Goal: Task Accomplishment & Management: Complete application form

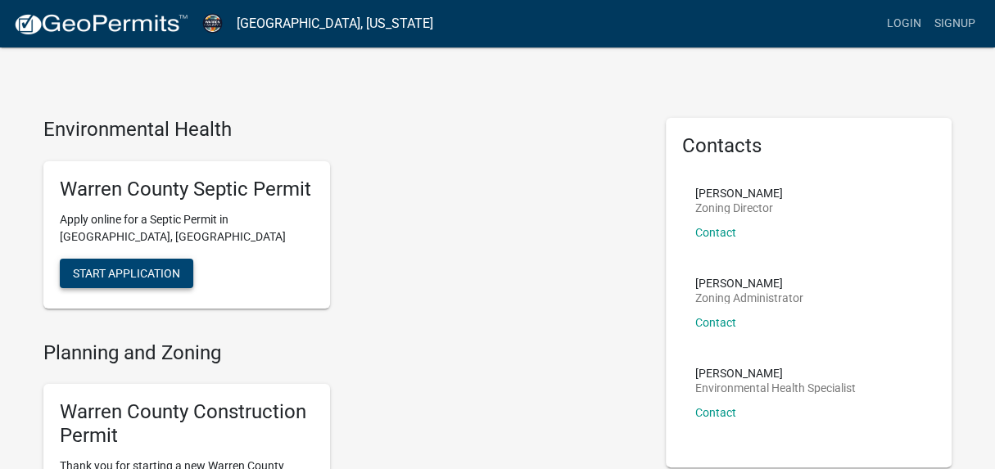
click at [152, 270] on span "Start Application" at bounding box center [126, 272] width 107 height 13
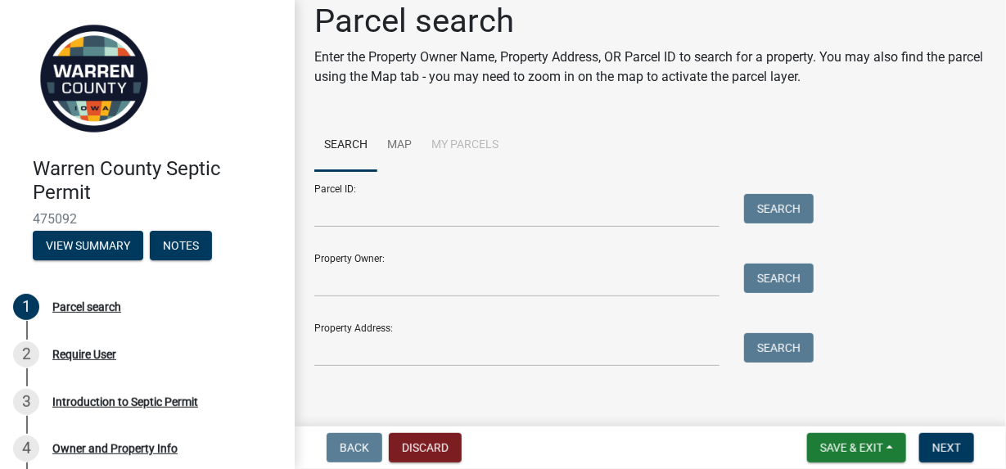
scroll to position [29, 0]
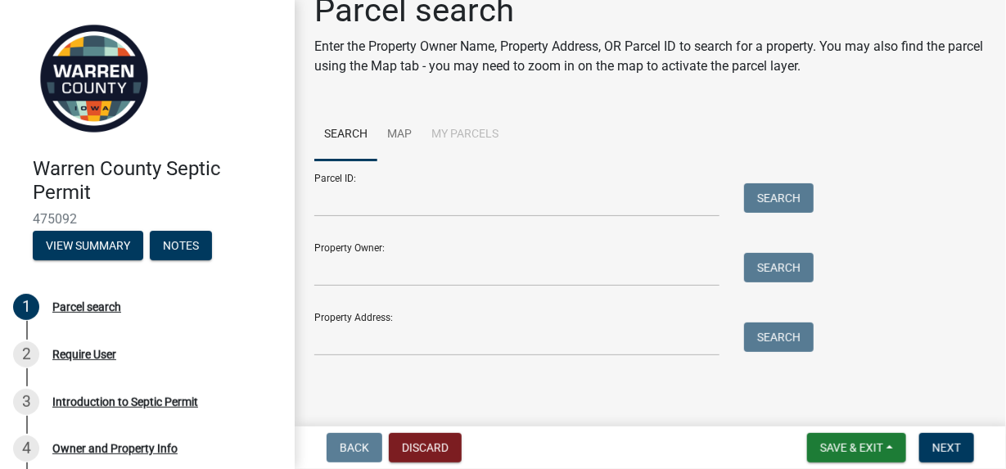
click at [394, 322] on div "Property Address: Search" at bounding box center [559, 328] width 491 height 56
click at [386, 309] on div "Property Address: Search" at bounding box center [559, 328] width 491 height 56
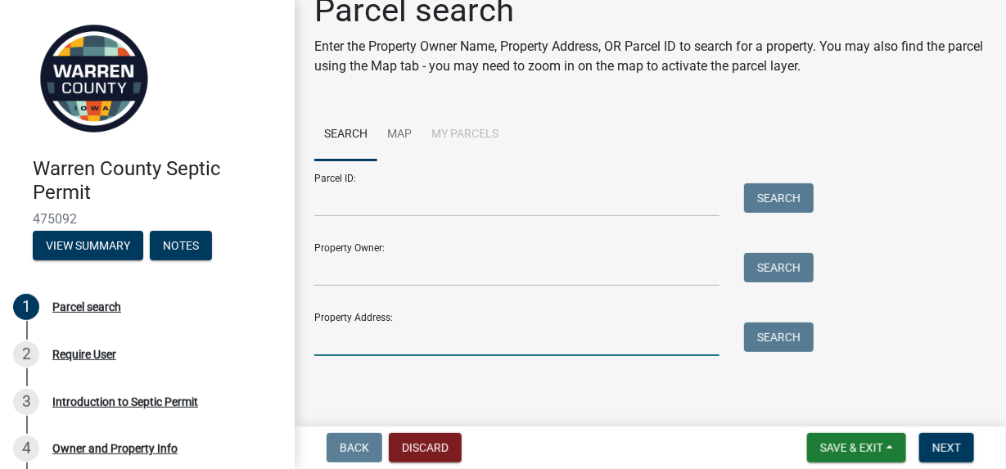
click at [345, 350] on input "Property Address:" at bounding box center [516, 340] width 405 height 34
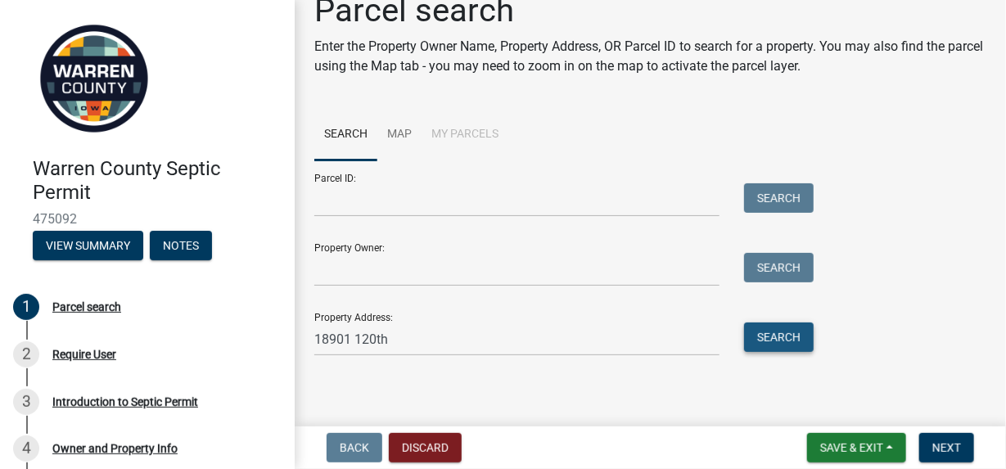
click at [775, 336] on button "Search" at bounding box center [779, 337] width 70 height 29
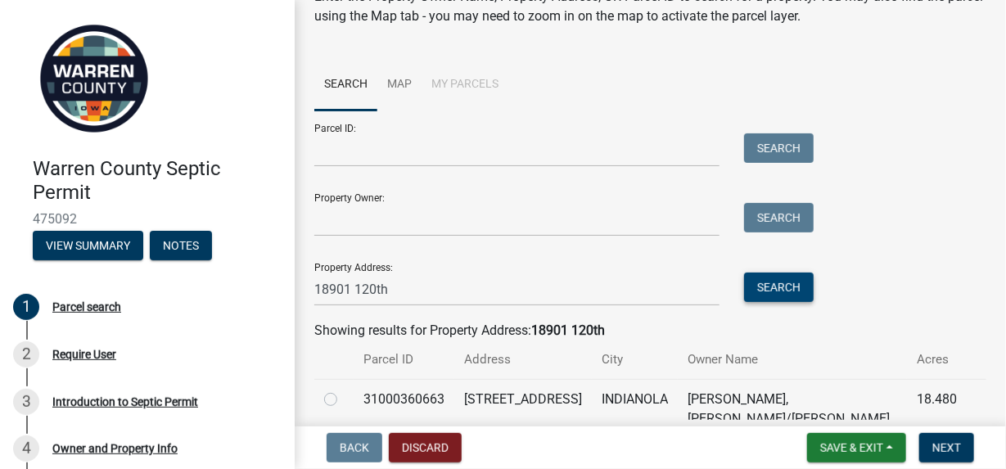
scroll to position [160, 0]
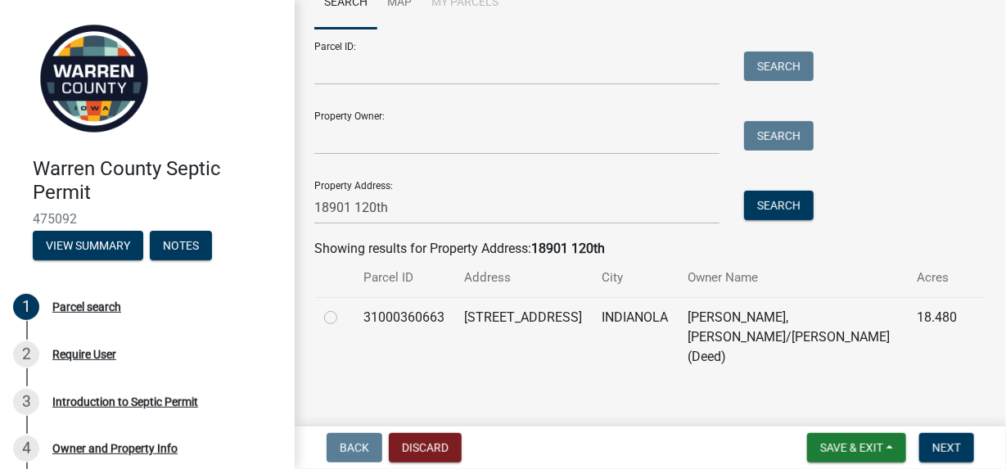
click at [435, 323] on td "31000360663" at bounding box center [404, 336] width 101 height 79
click at [503, 323] on td "[STREET_ADDRESS]" at bounding box center [523, 336] width 138 height 79
click at [712, 320] on td "[PERSON_NAME], [PERSON_NAME]/[PERSON_NAME] (Deed)" at bounding box center [792, 336] width 229 height 79
click at [707, 322] on td "[PERSON_NAME], [PERSON_NAME]/[PERSON_NAME] (Deed)" at bounding box center [792, 336] width 229 height 79
click at [544, 331] on td "[STREET_ADDRESS]" at bounding box center [523, 336] width 138 height 79
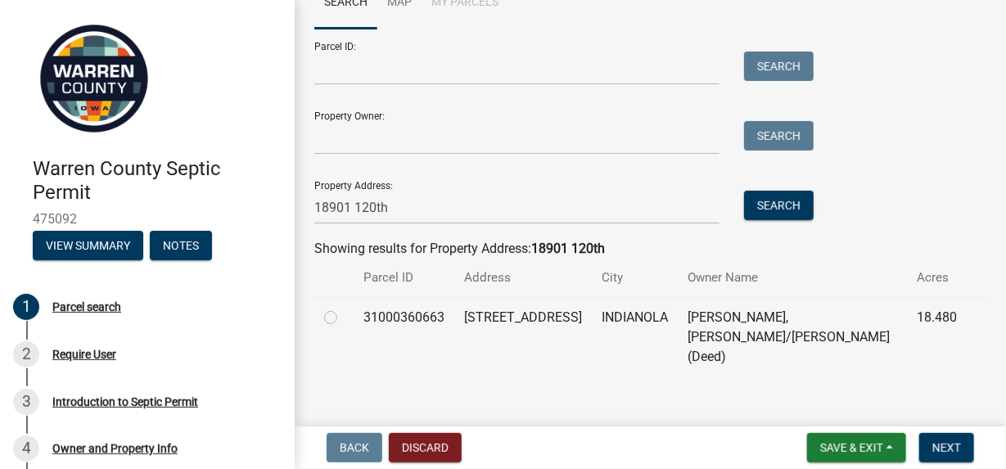
click at [425, 368] on div "Parcel search Enter the Property Owner Name, Property Address, OR Parcel ID to …" at bounding box center [650, 125] width 697 height 532
click at [941, 449] on span "Next" at bounding box center [946, 447] width 29 height 13
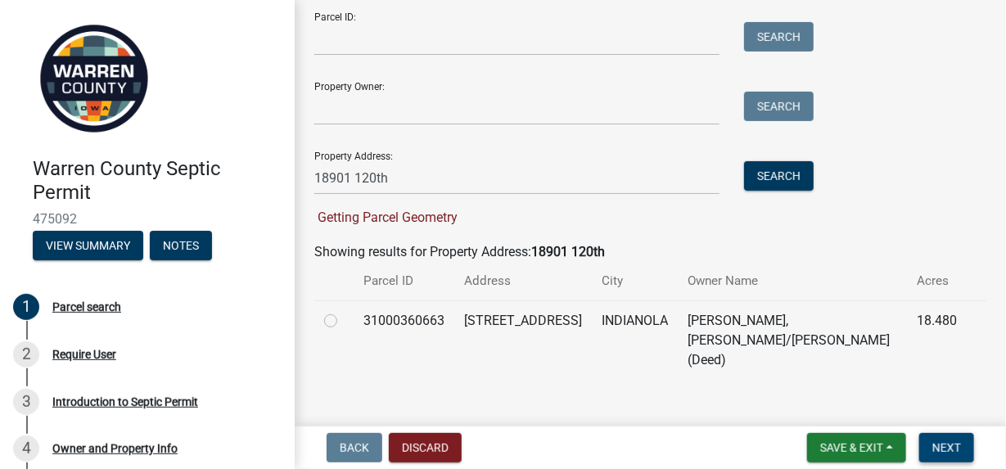
scroll to position [193, 0]
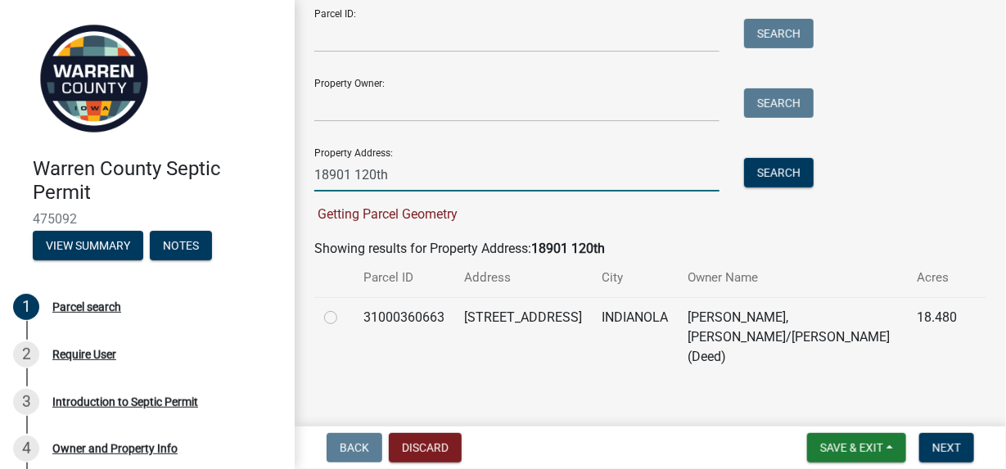
click at [395, 169] on input "18901 120th" at bounding box center [516, 175] width 405 height 34
type input "[STREET_ADDRESS]"
click at [776, 170] on button "Search" at bounding box center [779, 172] width 70 height 29
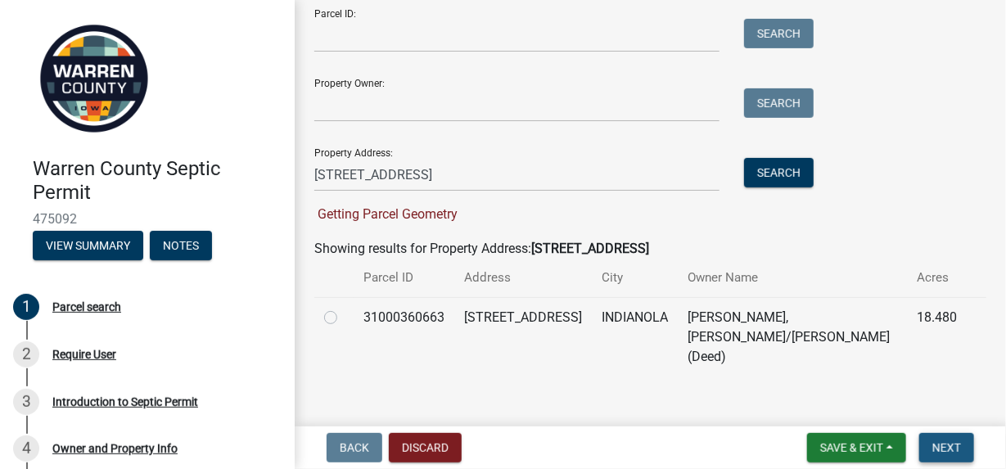
click at [946, 449] on span "Next" at bounding box center [946, 447] width 29 height 13
click at [344, 308] on label at bounding box center [344, 308] width 0 height 0
click at [344, 318] on input "radio" at bounding box center [349, 313] width 11 height 11
radio input "true"
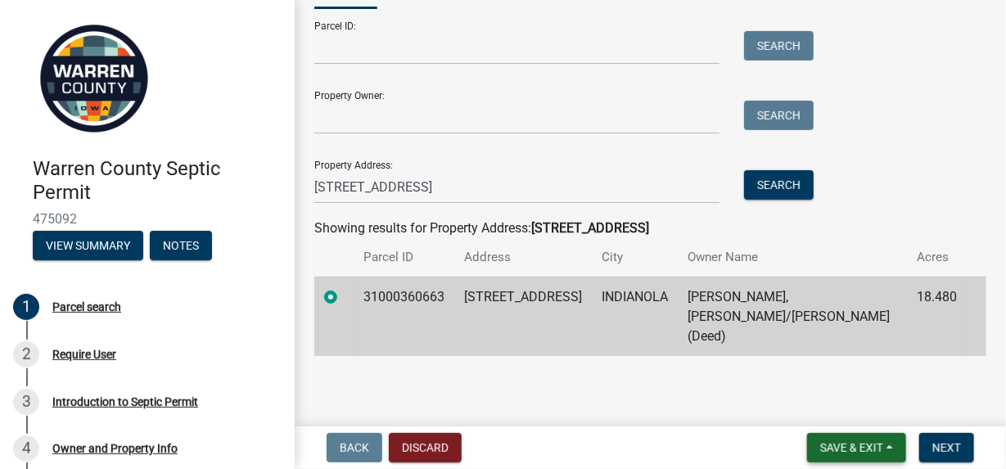
scroll to position [160, 0]
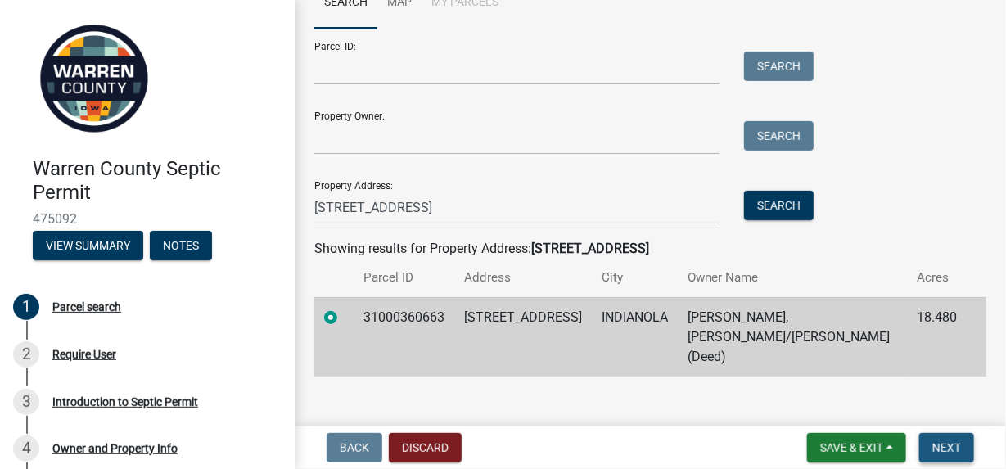
click at [945, 449] on span "Next" at bounding box center [946, 447] width 29 height 13
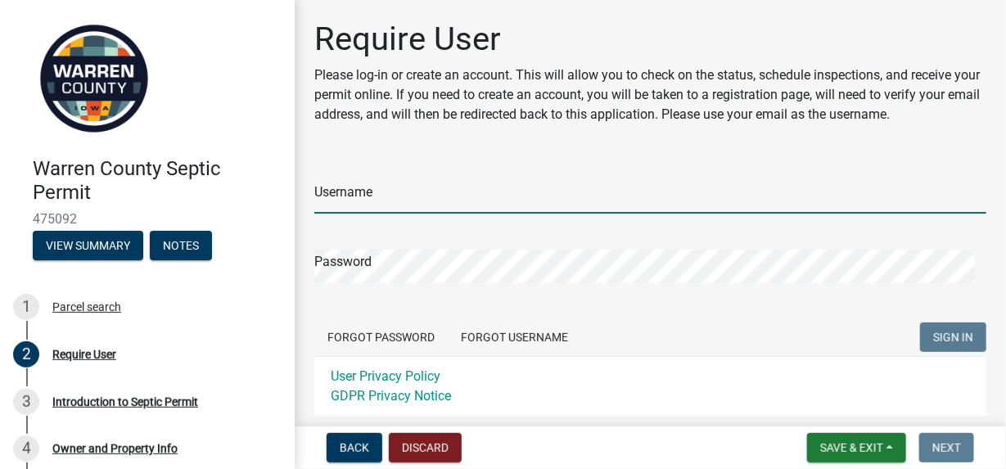
click at [379, 201] on input "Username" at bounding box center [650, 197] width 672 height 34
type input "[EMAIL_ADDRESS][DOMAIN_NAME]"
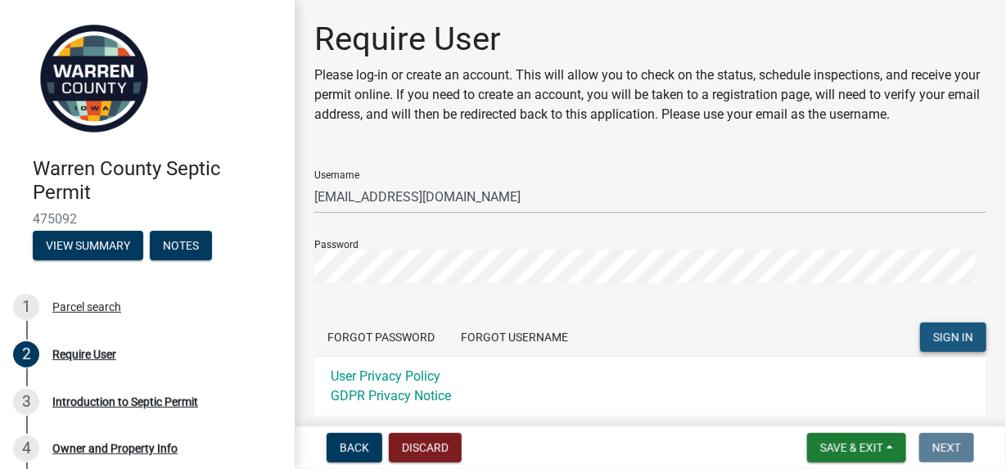
click at [947, 336] on span "SIGN IN" at bounding box center [953, 337] width 40 height 13
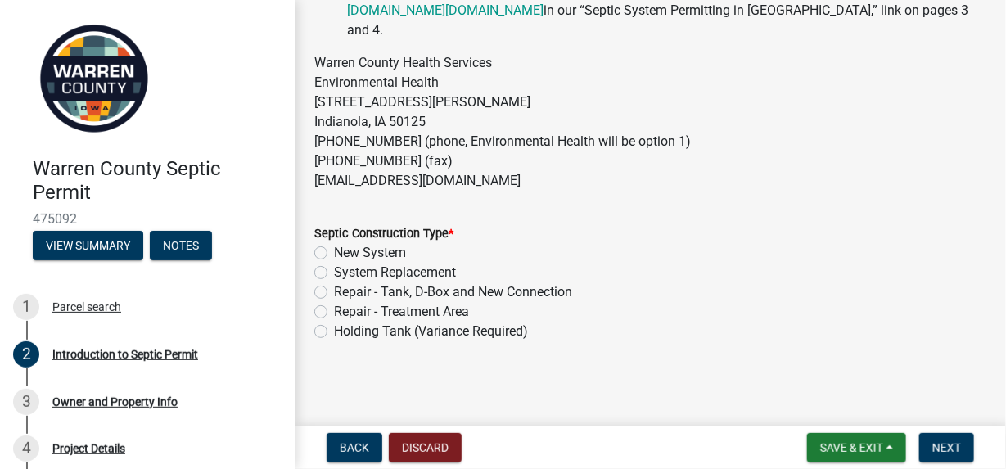
scroll to position [564, 0]
click at [334, 252] on label "New System" at bounding box center [370, 253] width 72 height 20
click at [334, 252] on input "New System" at bounding box center [339, 248] width 11 height 11
radio input "true"
click at [939, 445] on span "Next" at bounding box center [946, 447] width 29 height 13
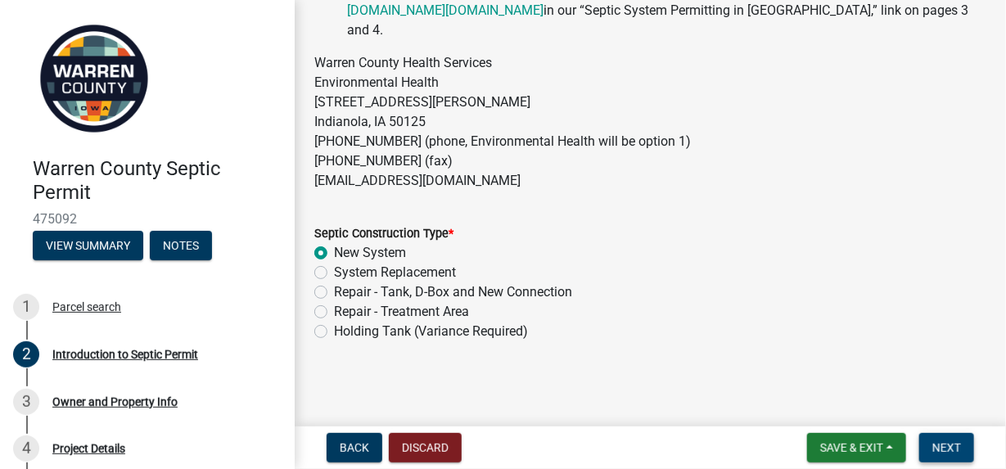
scroll to position [0, 0]
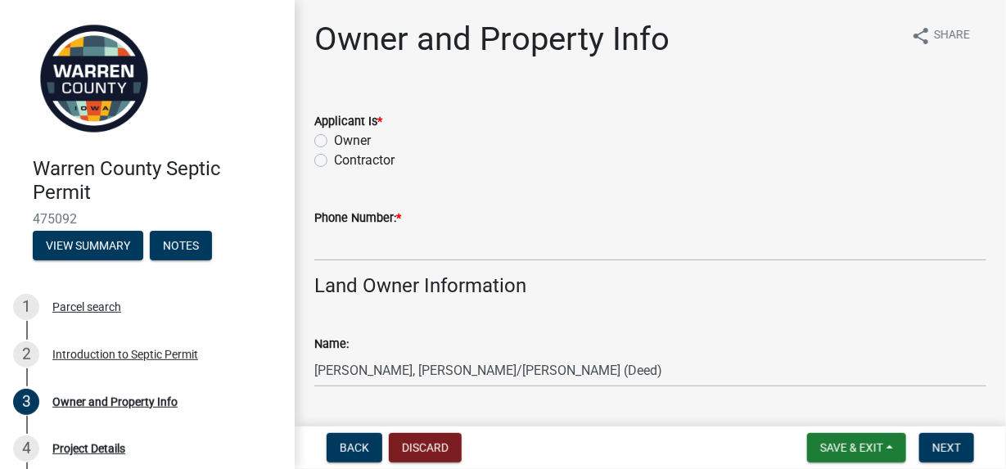
click at [334, 161] on label "Contractor" at bounding box center [364, 161] width 61 height 20
click at [334, 161] on input "Contractor" at bounding box center [339, 156] width 11 height 11
radio input "true"
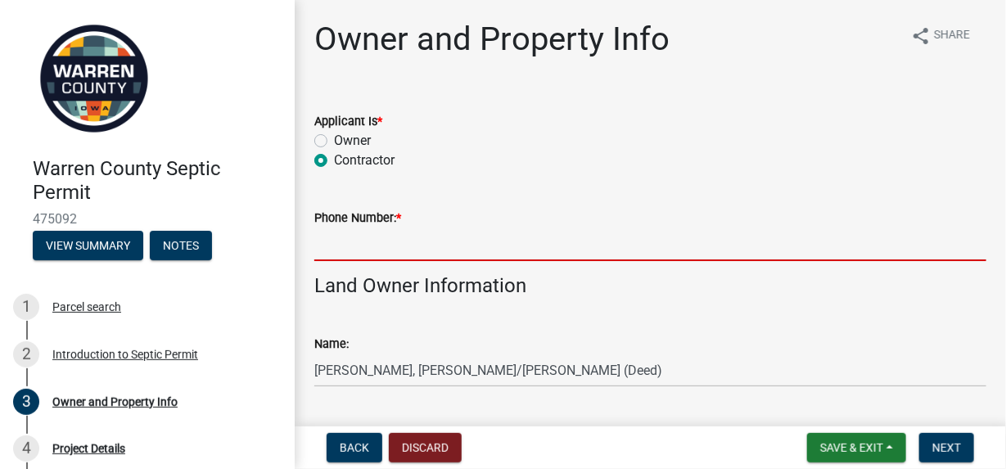
click at [345, 239] on input "Phone Number: *" at bounding box center [650, 245] width 672 height 34
type input "5152494747"
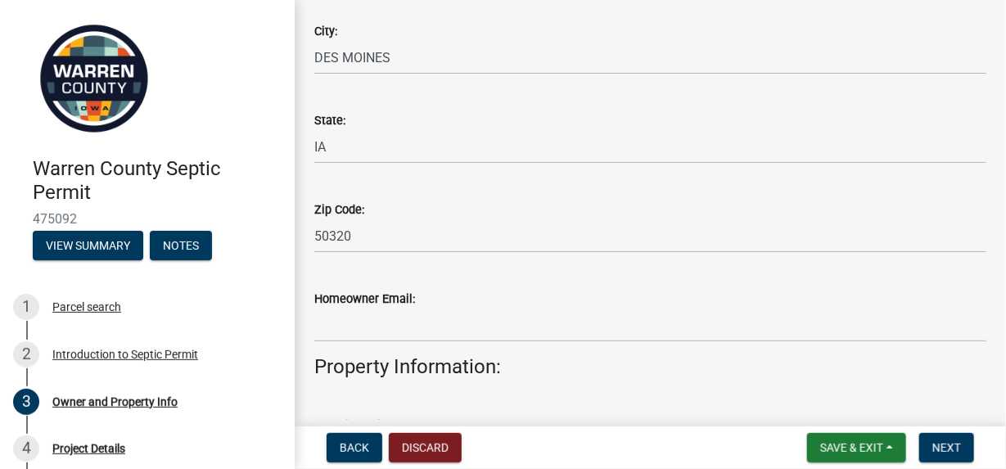
scroll to position [655, 0]
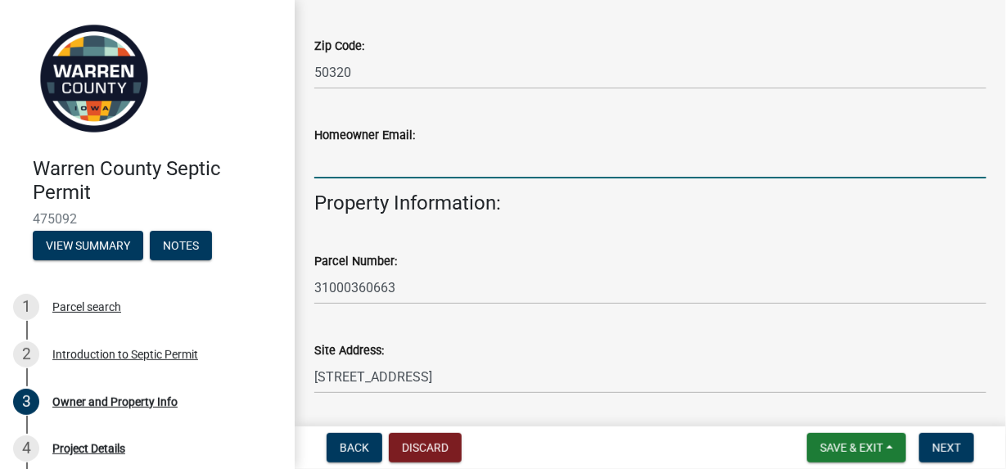
click at [355, 165] on input "Homeowner Email:" at bounding box center [650, 162] width 672 height 34
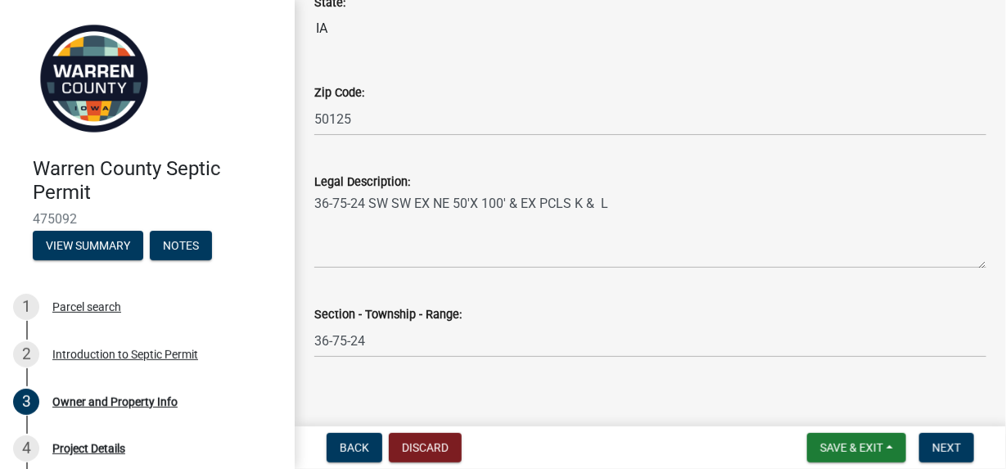
scroll to position [1194, 0]
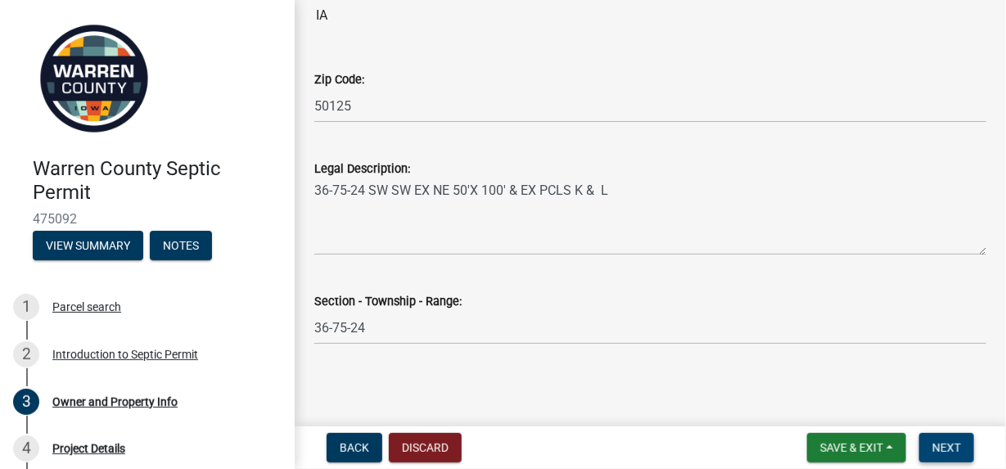
type input "[EMAIL_ADDRESS][DOMAIN_NAME]"
click at [943, 449] on span "Next" at bounding box center [946, 447] width 29 height 13
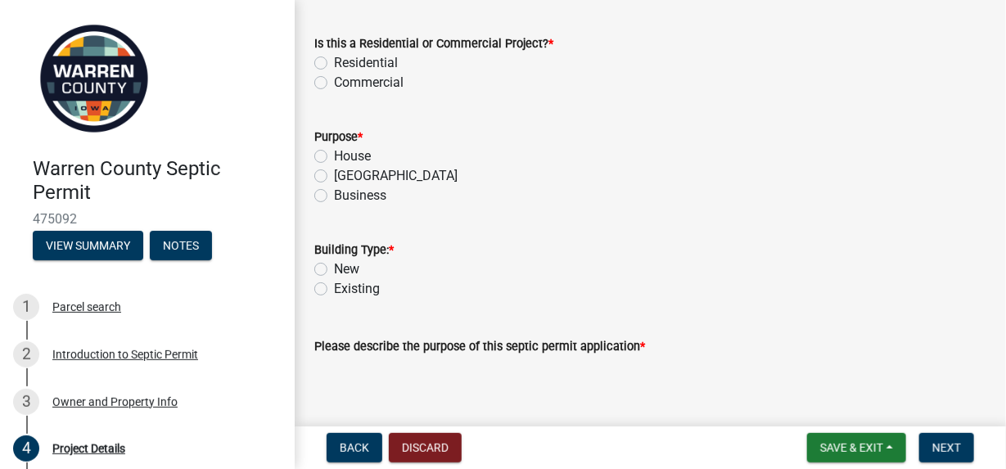
scroll to position [0, 0]
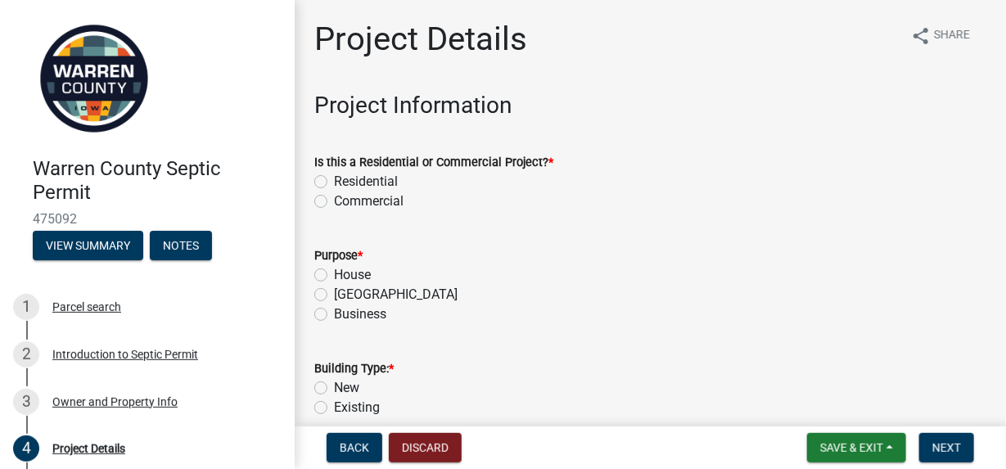
click at [334, 181] on label "Residential" at bounding box center [366, 182] width 64 height 20
click at [334, 181] on input "Residential" at bounding box center [339, 177] width 11 height 11
radio input "true"
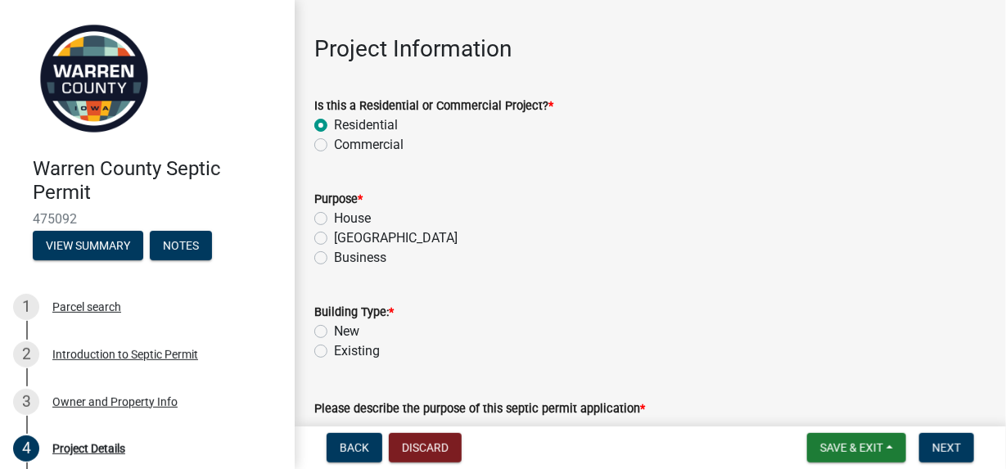
scroll to position [81, 0]
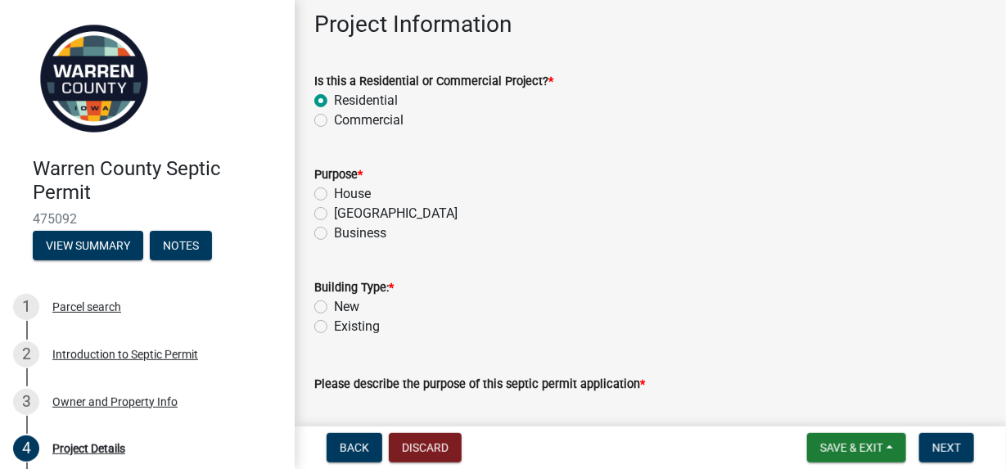
click at [334, 195] on label "House" at bounding box center [352, 194] width 37 height 20
click at [334, 195] on input "House" at bounding box center [339, 189] width 11 height 11
radio input "true"
click at [334, 214] on label "[GEOGRAPHIC_DATA]" at bounding box center [396, 214] width 124 height 20
click at [334, 214] on input "[GEOGRAPHIC_DATA]" at bounding box center [339, 209] width 11 height 11
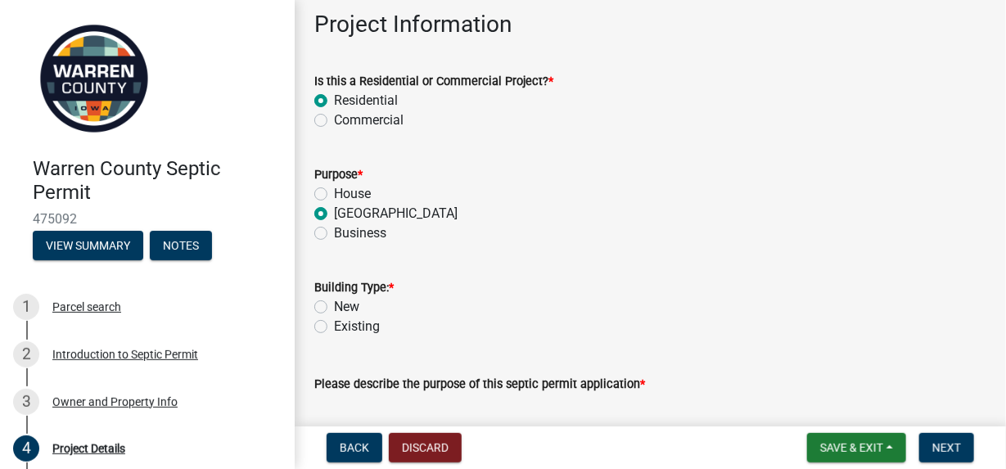
radio input "true"
click at [334, 195] on label "House" at bounding box center [352, 194] width 37 height 20
click at [334, 195] on input "House" at bounding box center [339, 189] width 11 height 11
radio input "true"
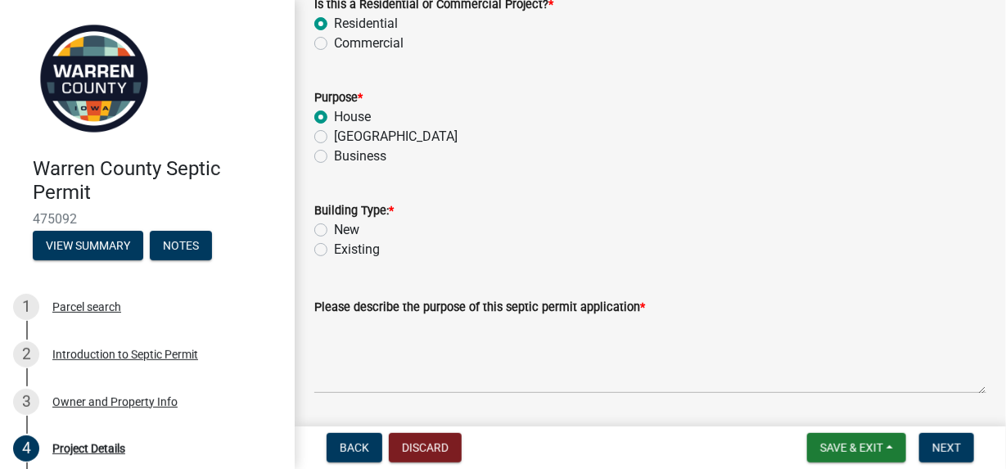
scroll to position [246, 0]
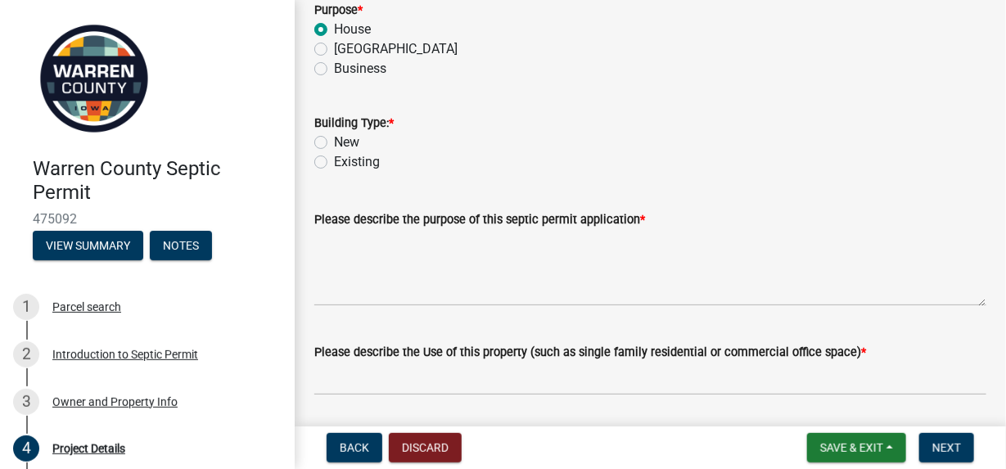
click at [334, 142] on label "New" at bounding box center [346, 143] width 25 height 20
click at [334, 142] on input "New" at bounding box center [339, 138] width 11 height 11
radio input "true"
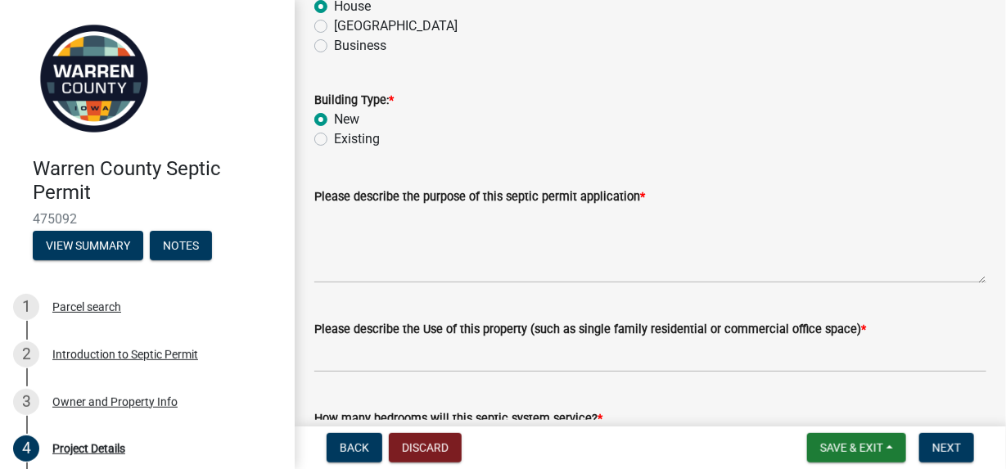
scroll to position [327, 0]
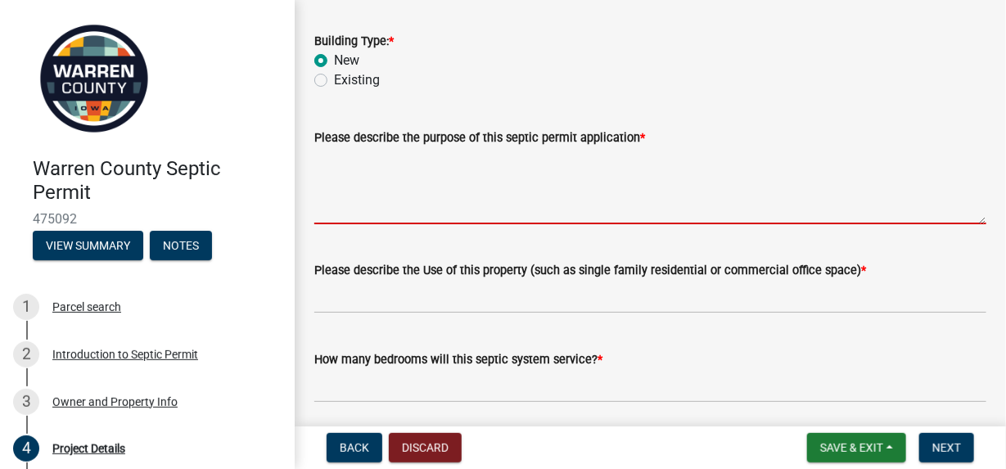
click at [345, 210] on textarea "Please describe the purpose of this septic permit application *" at bounding box center [650, 185] width 672 height 77
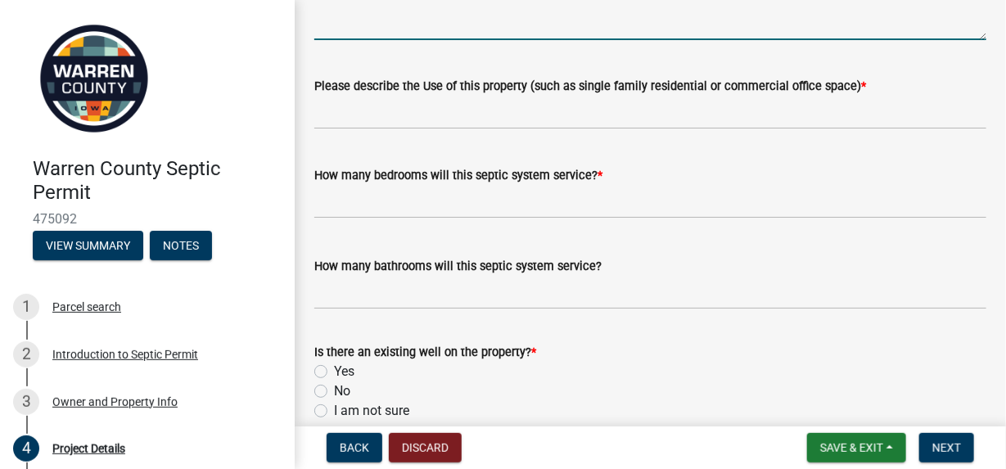
scroll to position [408, 0]
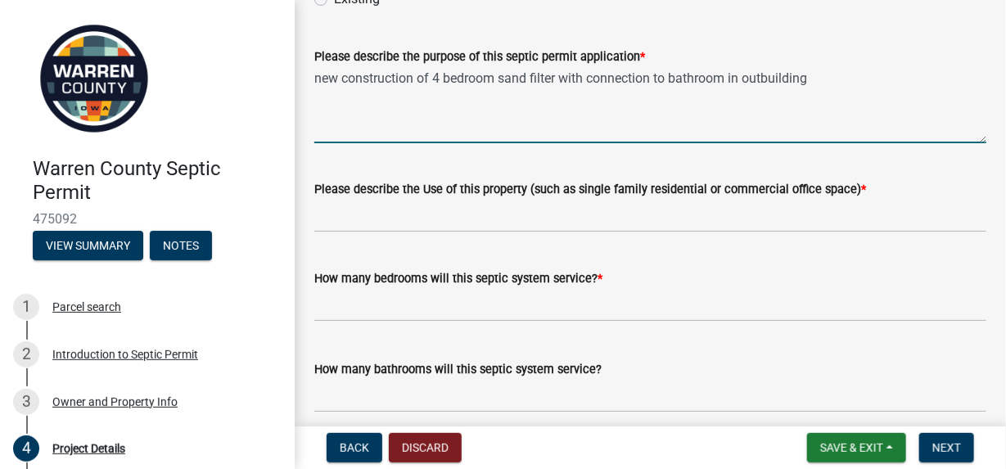
type textarea "new construction of 4 bedroom sand filter with connection to bathroom in outbui…"
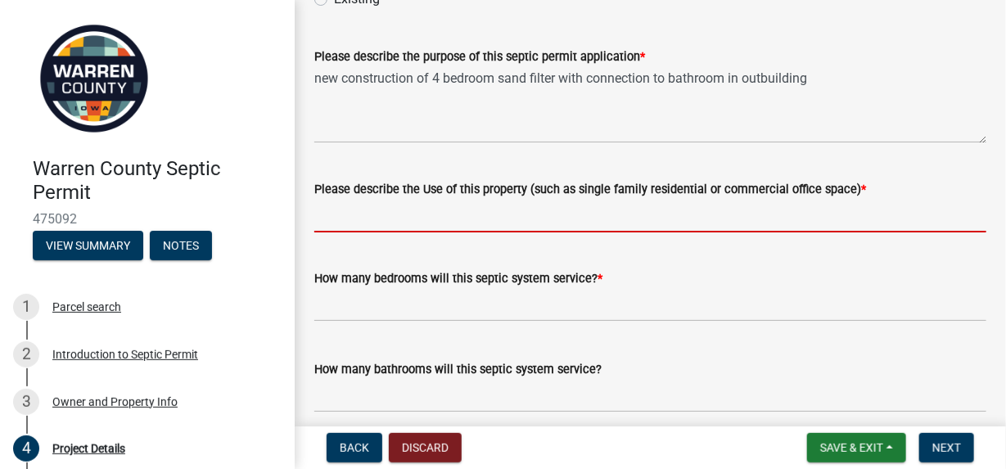
click at [446, 212] on input "Please describe the Use of this property (such as single family residential or …" at bounding box center [650, 216] width 672 height 34
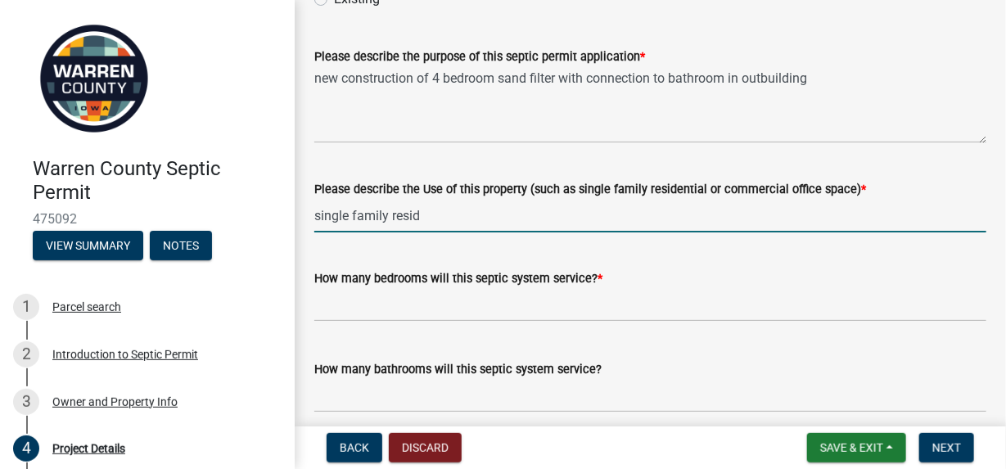
type input "single family residential"
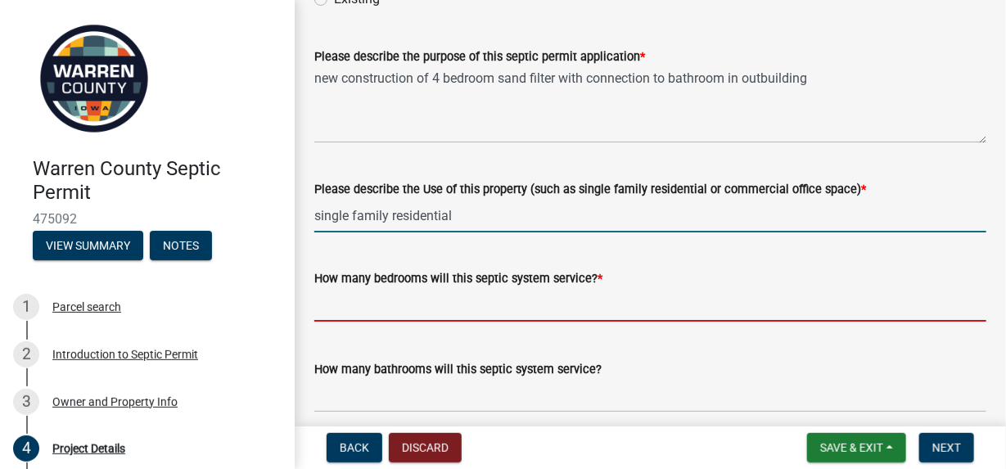
click at [444, 303] on input "text" at bounding box center [650, 305] width 672 height 34
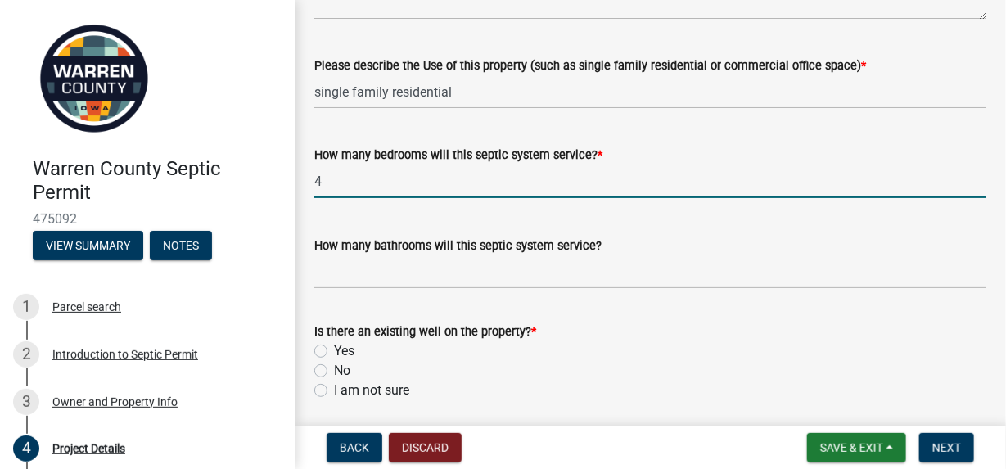
scroll to position [655, 0]
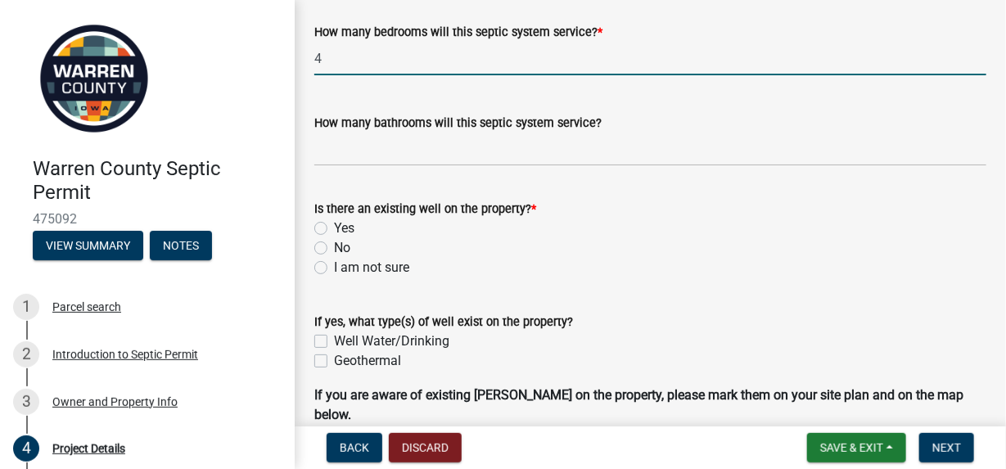
type input "4"
click at [334, 247] on label "No" at bounding box center [342, 248] width 16 height 20
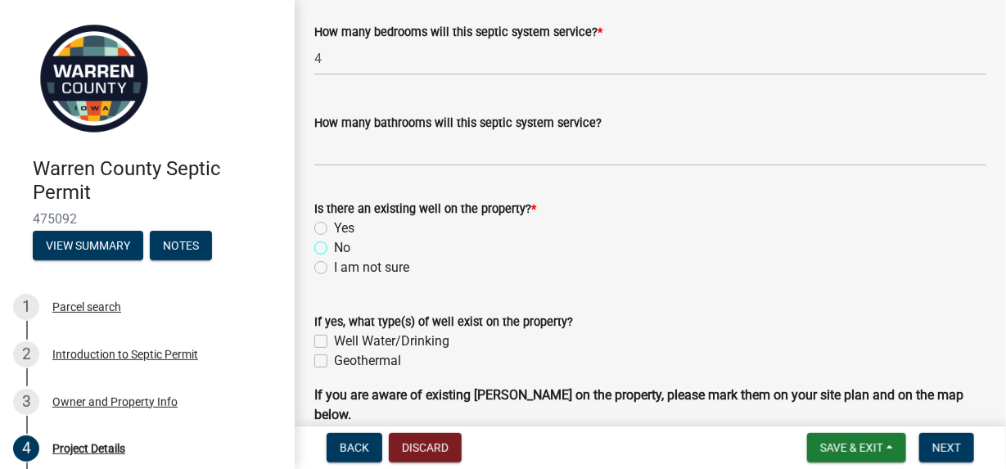
click at [334, 247] on input "No" at bounding box center [339, 243] width 11 height 11
radio input "true"
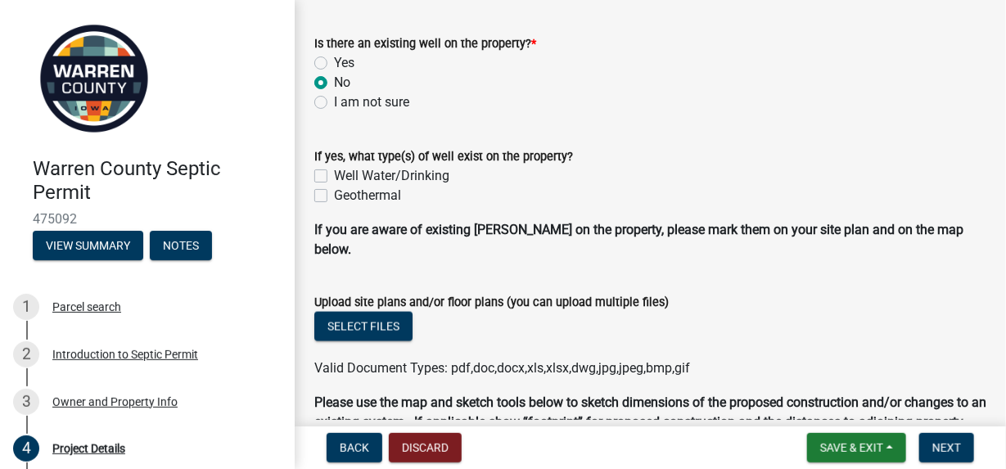
scroll to position [819, 0]
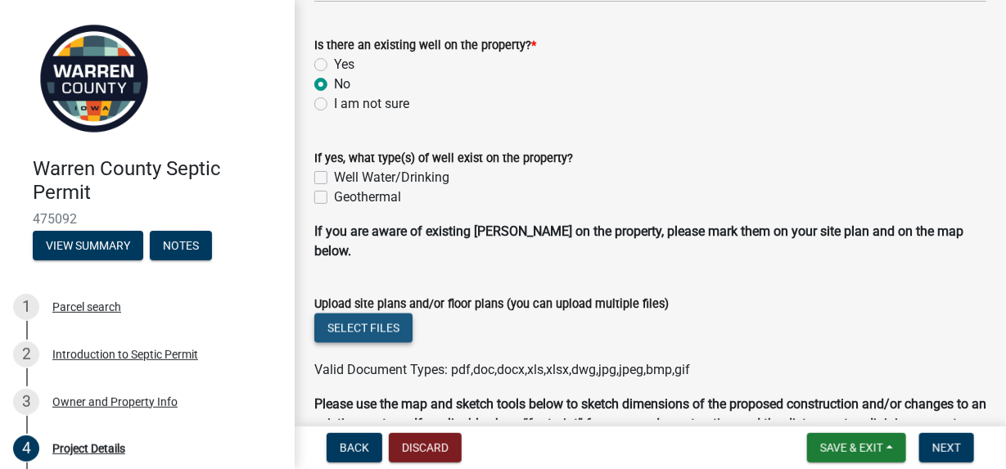
click at [369, 314] on button "Select files" at bounding box center [363, 328] width 98 height 29
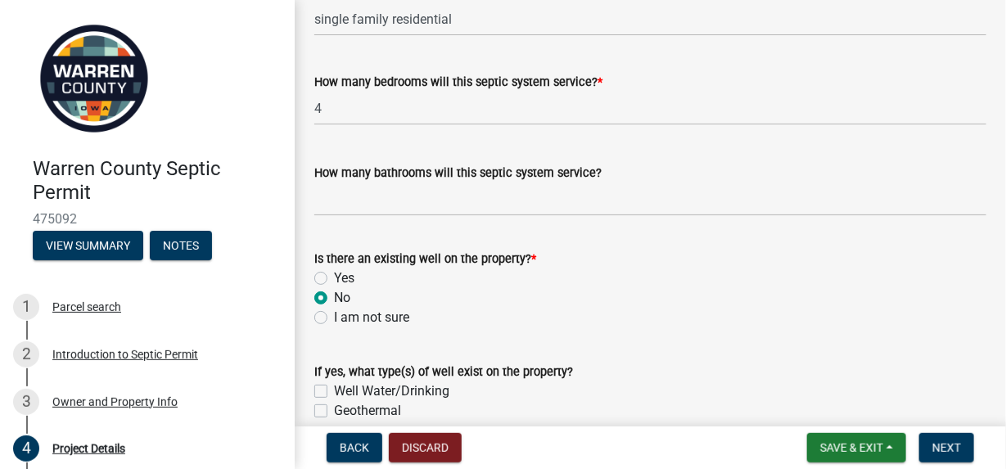
scroll to position [573, 0]
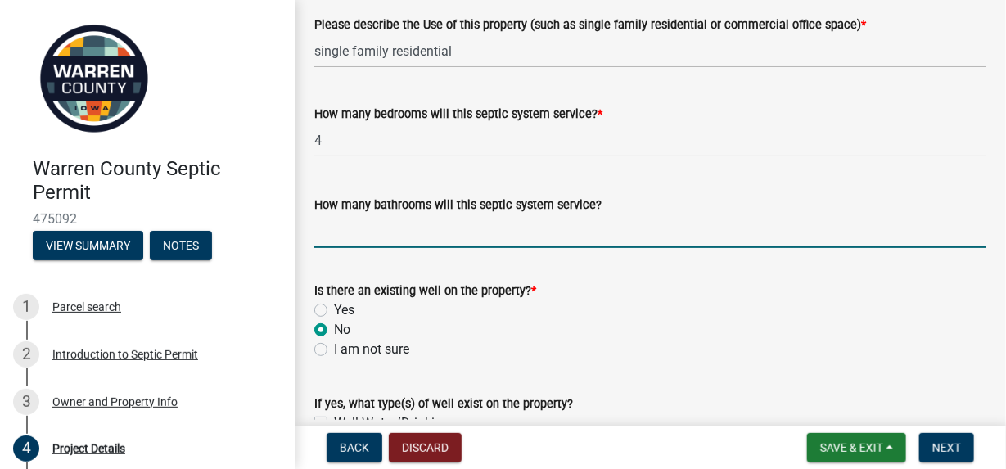
click at [351, 232] on input "How many bathrooms will this septic system service?" at bounding box center [650, 231] width 672 height 34
type input "3"
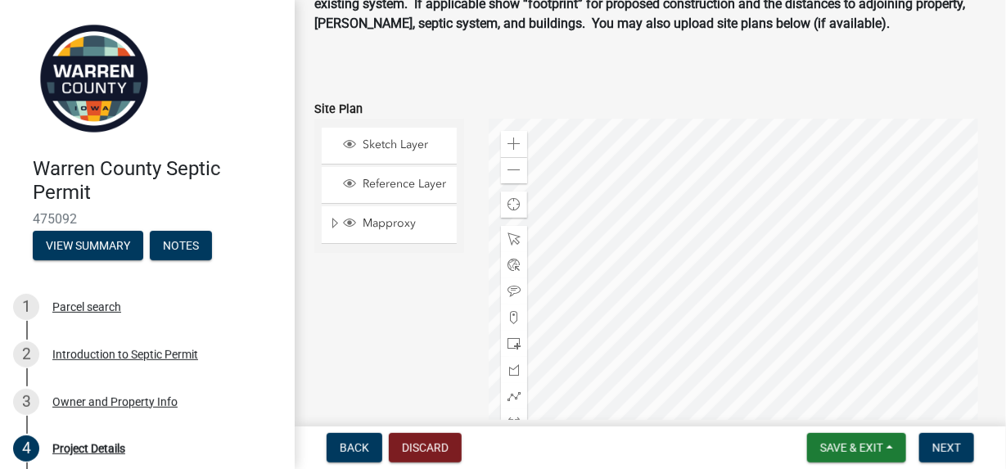
scroll to position [1316, 0]
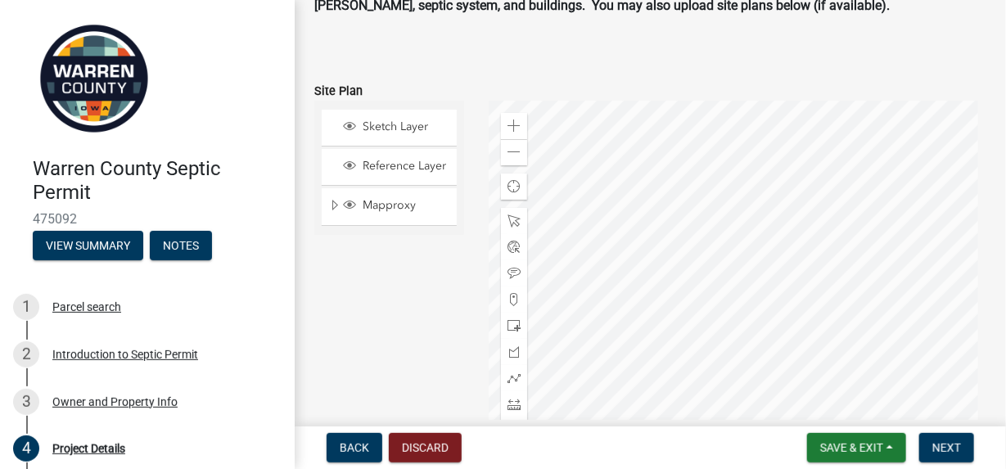
type input "3.75"
click at [393, 120] on span "Sketch Layer" at bounding box center [405, 127] width 92 height 15
click at [712, 257] on div at bounding box center [738, 305] width 498 height 409
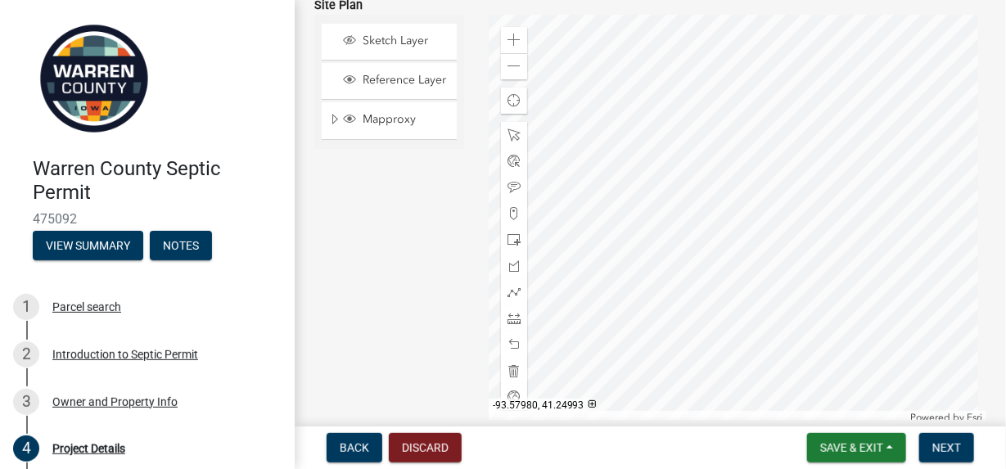
scroll to position [1301, 0]
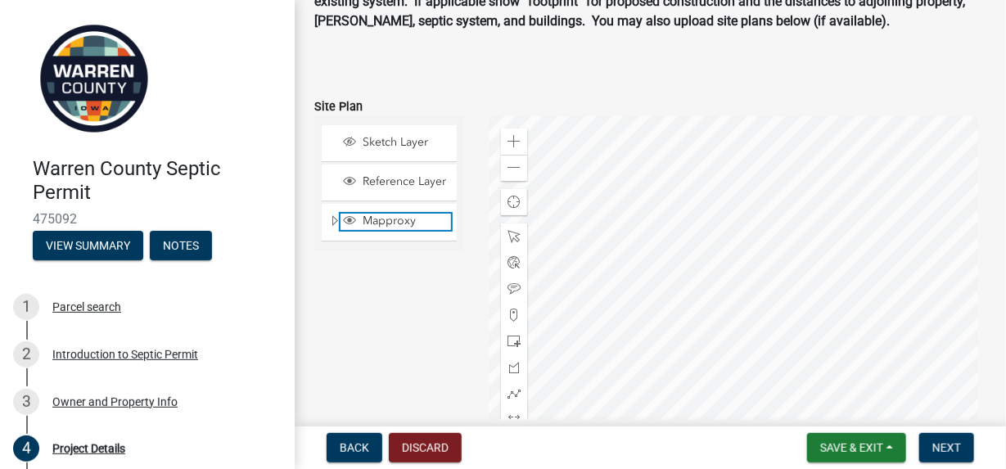
click at [384, 214] on span "Mapproxy" at bounding box center [405, 221] width 92 height 15
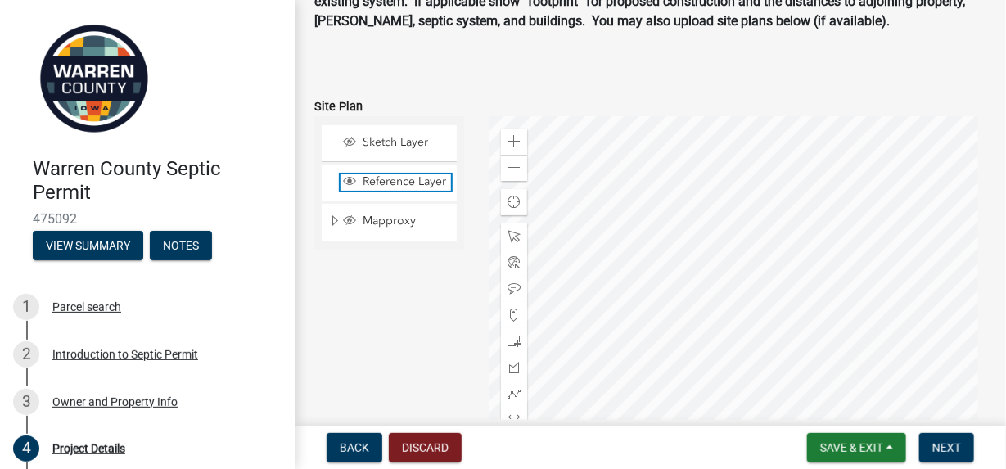
click at [381, 174] on span "Reference Layer" at bounding box center [405, 181] width 92 height 15
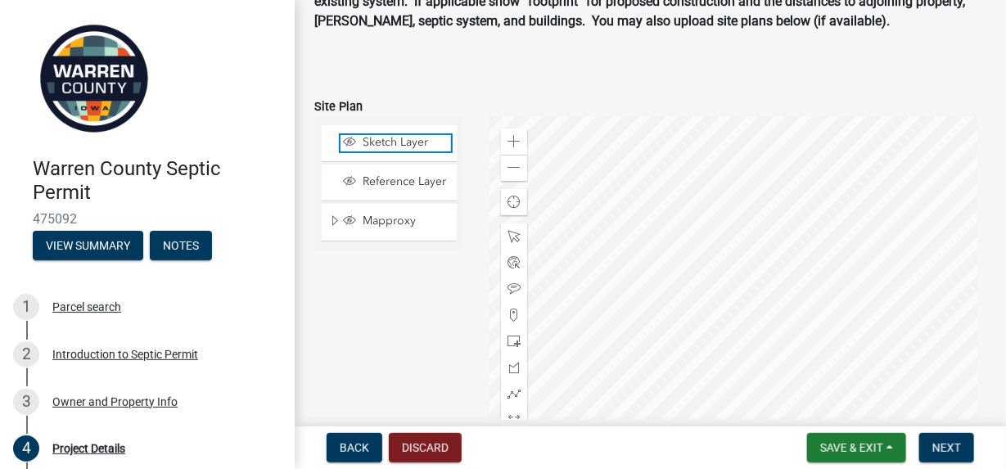
click at [383, 135] on span "Sketch Layer" at bounding box center [405, 142] width 92 height 15
click at [377, 135] on span "Sketch Layer" at bounding box center [405, 142] width 92 height 15
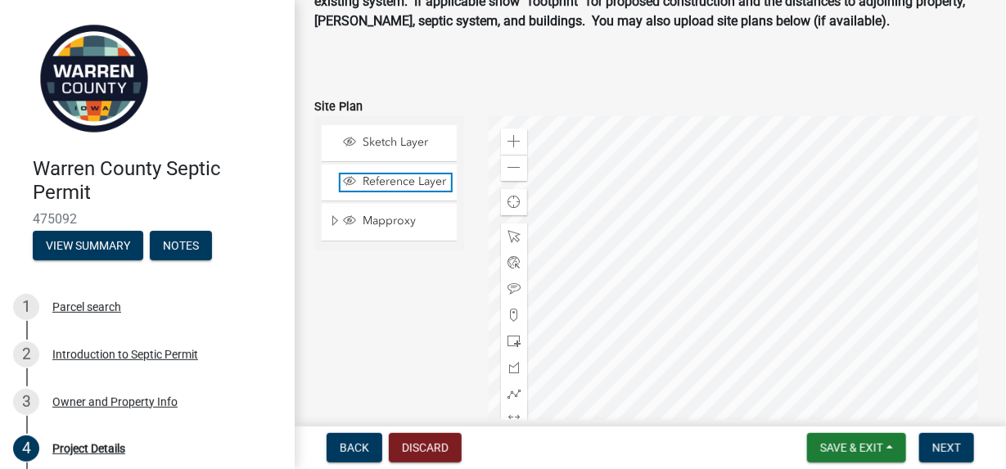
click at [388, 174] on span "Reference Layer" at bounding box center [405, 181] width 92 height 15
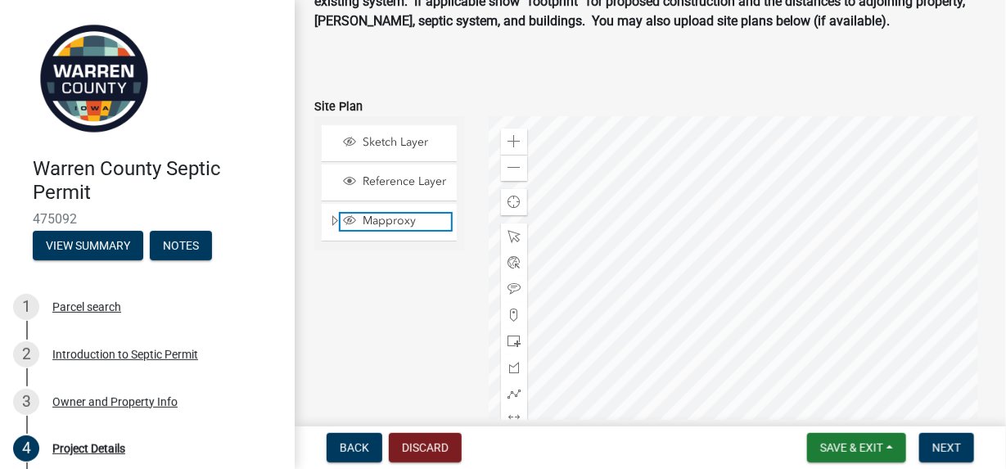
click at [382, 214] on span "Mapproxy" at bounding box center [405, 221] width 92 height 15
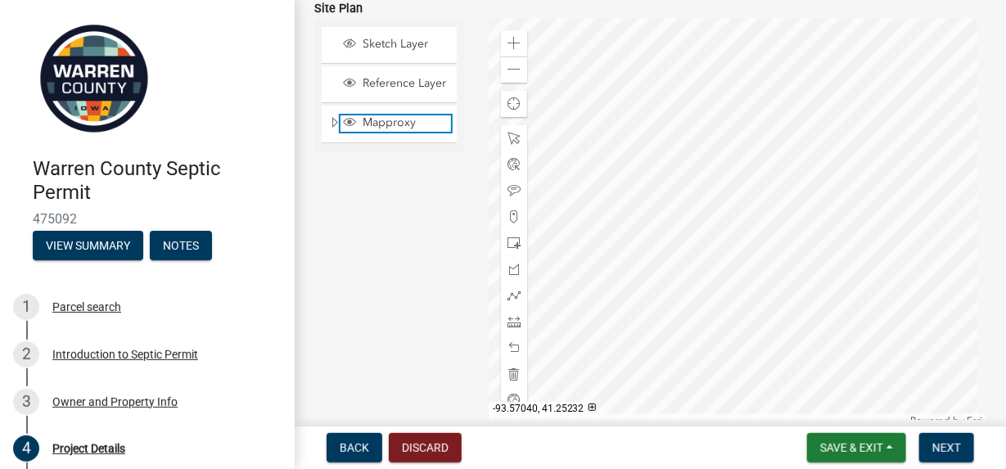
scroll to position [1401, 0]
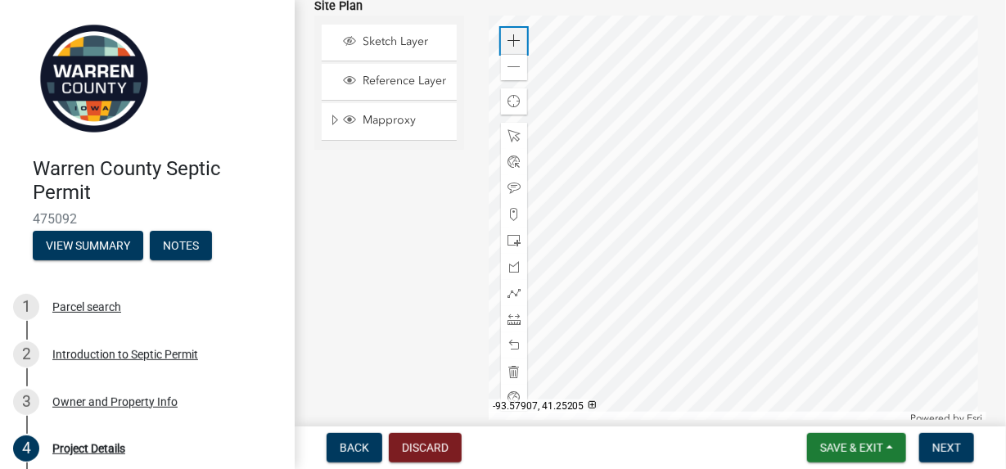
click at [509, 34] on span at bounding box center [514, 40] width 13 height 13
click at [512, 34] on span at bounding box center [514, 40] width 13 height 13
click at [516, 61] on span at bounding box center [514, 67] width 13 height 13
click at [509, 182] on span at bounding box center [514, 188] width 13 height 13
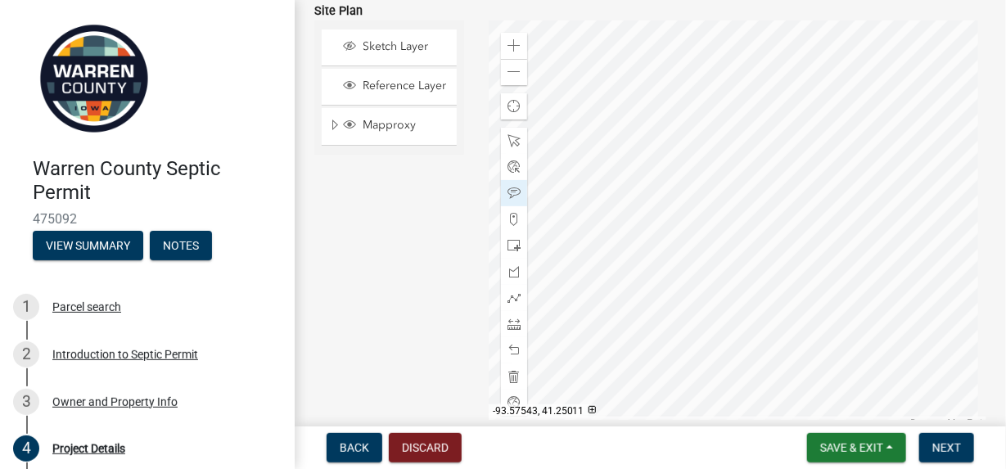
click at [687, 136] on div at bounding box center [738, 224] width 498 height 409
click at [702, 210] on div at bounding box center [738, 224] width 498 height 409
click at [747, 242] on div at bounding box center [738, 224] width 498 height 409
click at [755, 262] on div at bounding box center [738, 224] width 498 height 409
click at [381, 39] on span "Sketch Layer" at bounding box center [405, 46] width 92 height 15
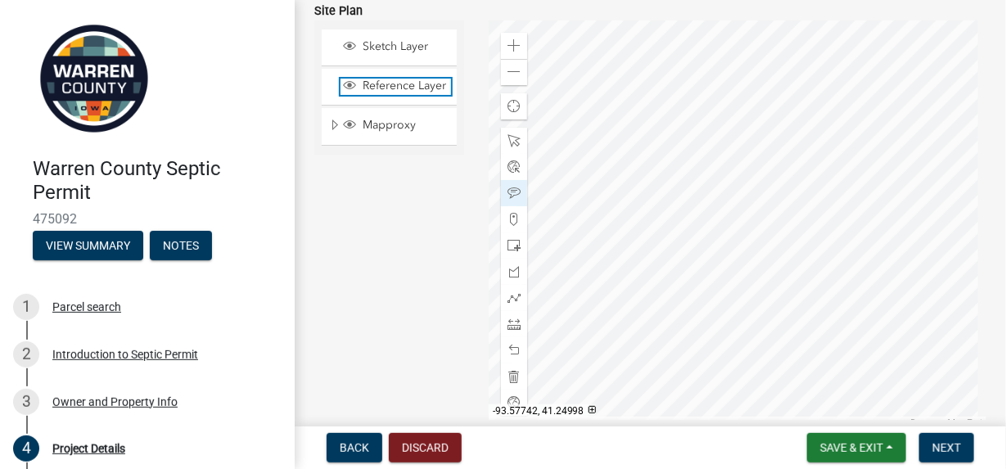
click at [386, 79] on span "Reference Layer" at bounding box center [405, 86] width 92 height 15
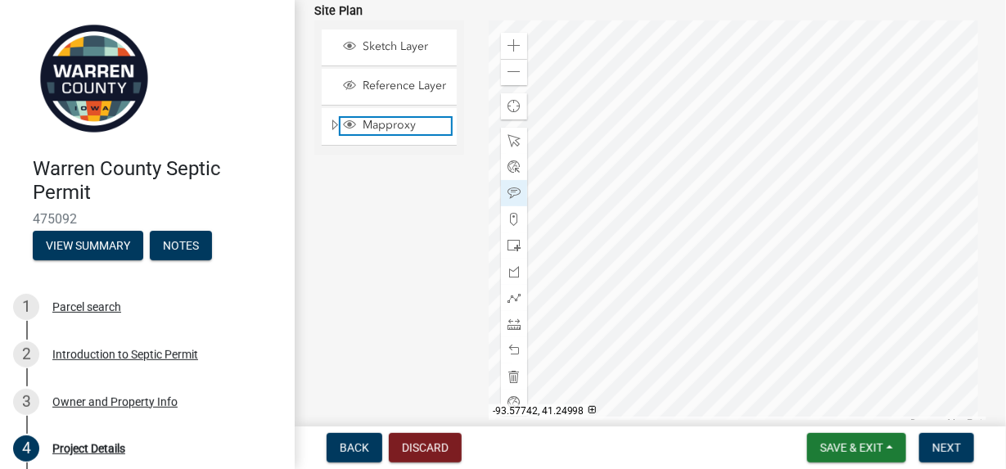
click at [390, 118] on span "Mapproxy" at bounding box center [405, 125] width 92 height 15
click at [951, 452] on span "Next" at bounding box center [946, 447] width 29 height 13
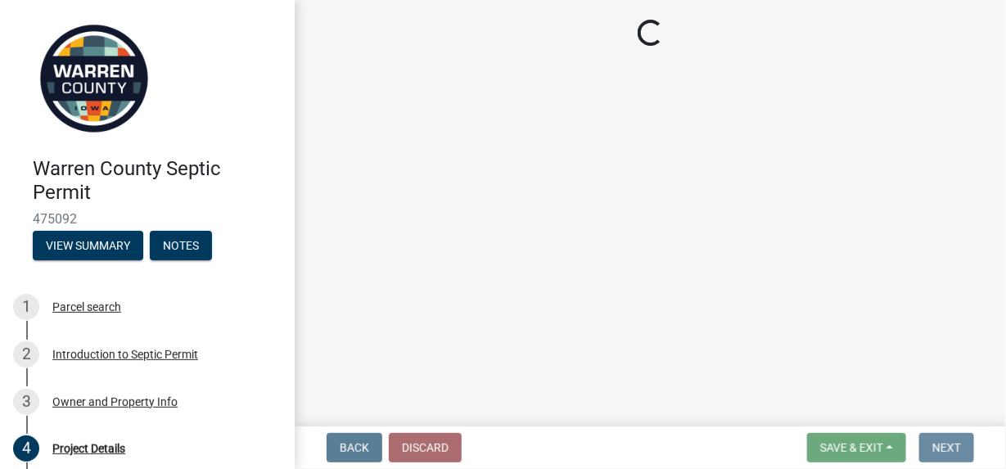
scroll to position [0, 0]
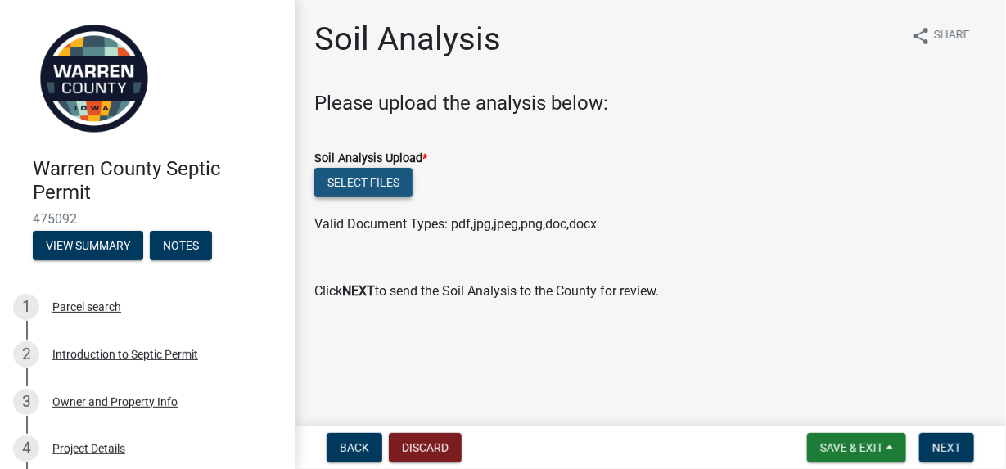
click at [368, 183] on button "Select files" at bounding box center [363, 182] width 98 height 29
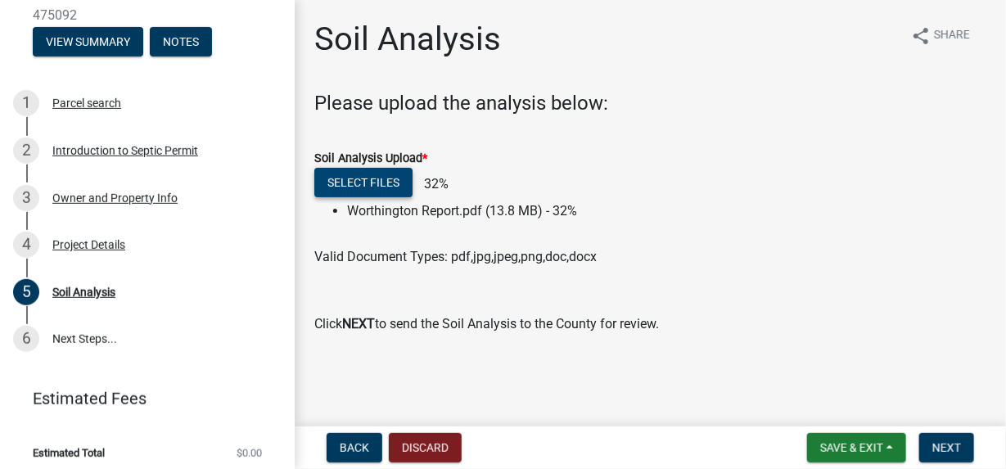
scroll to position [206, 0]
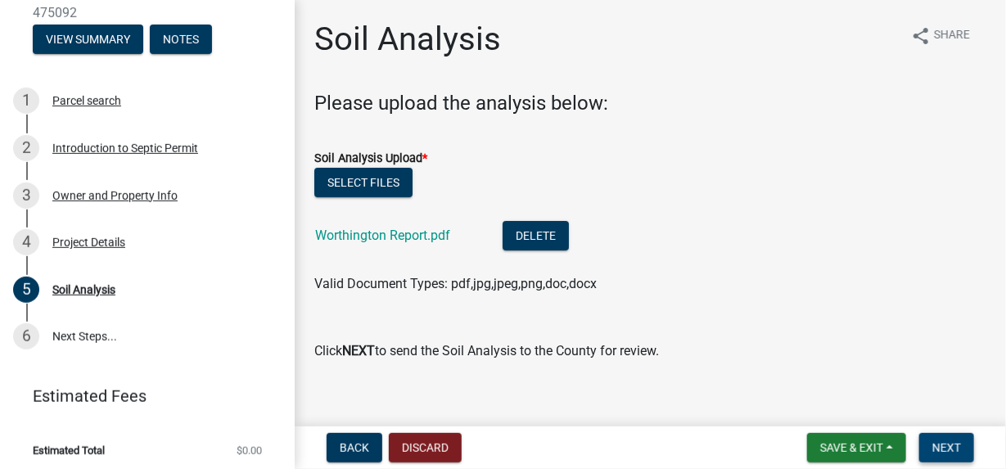
click at [946, 449] on span "Next" at bounding box center [946, 447] width 29 height 13
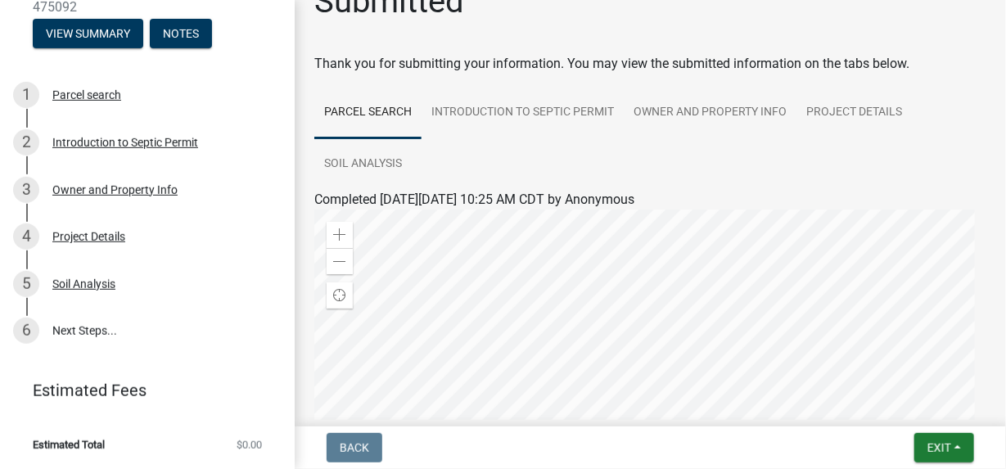
scroll to position [0, 0]
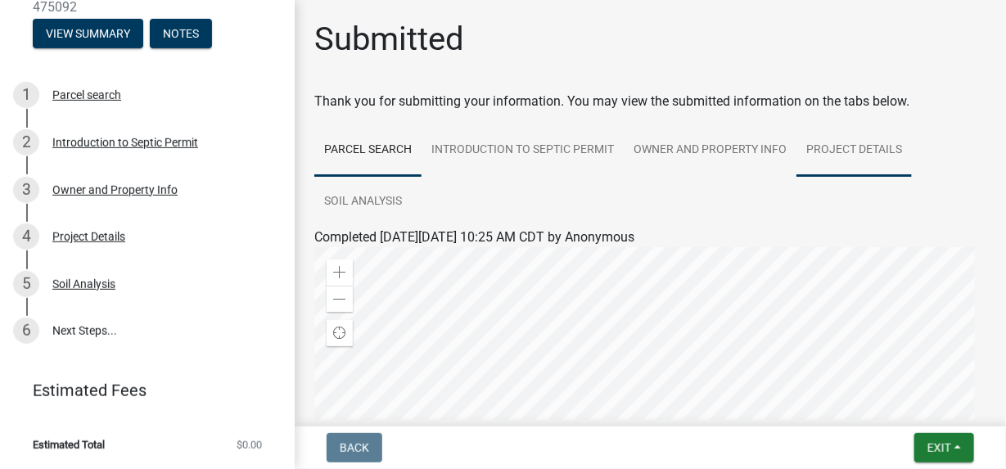
click at [855, 149] on link "Project Details" at bounding box center [853, 150] width 115 height 52
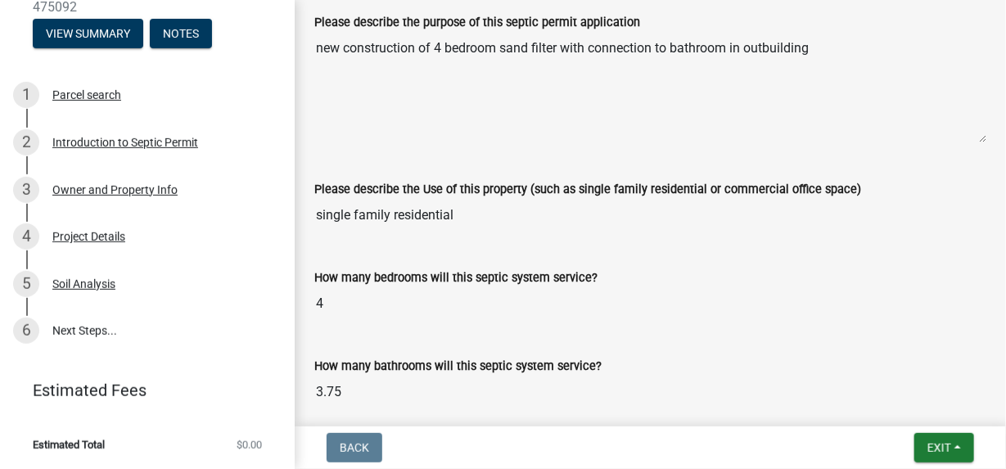
scroll to position [408, 0]
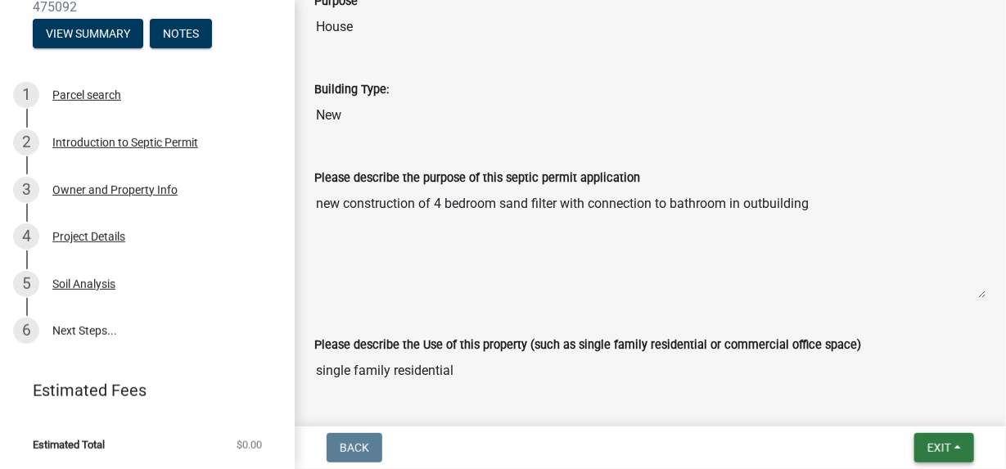
click at [942, 445] on span "Exit" at bounding box center [939, 447] width 24 height 13
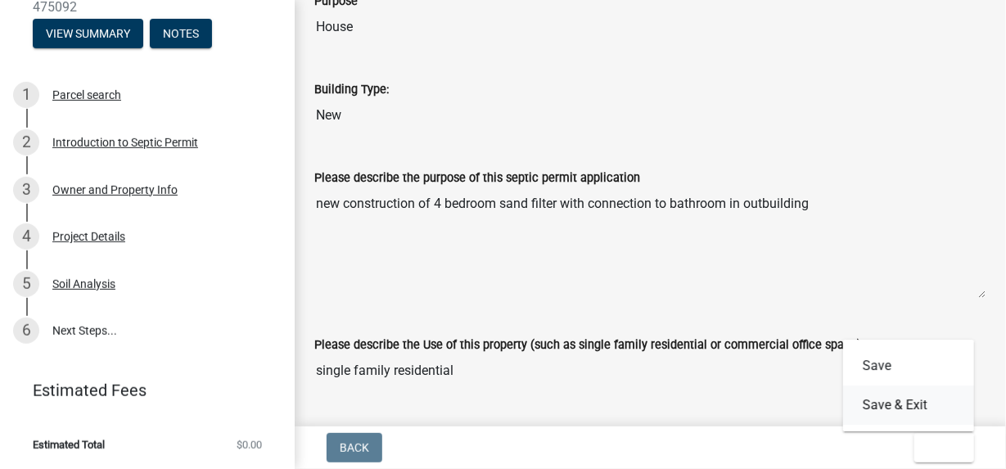
click at [895, 406] on button "Save & Exit" at bounding box center [908, 405] width 131 height 39
